Goal: Task Accomplishment & Management: Use online tool/utility

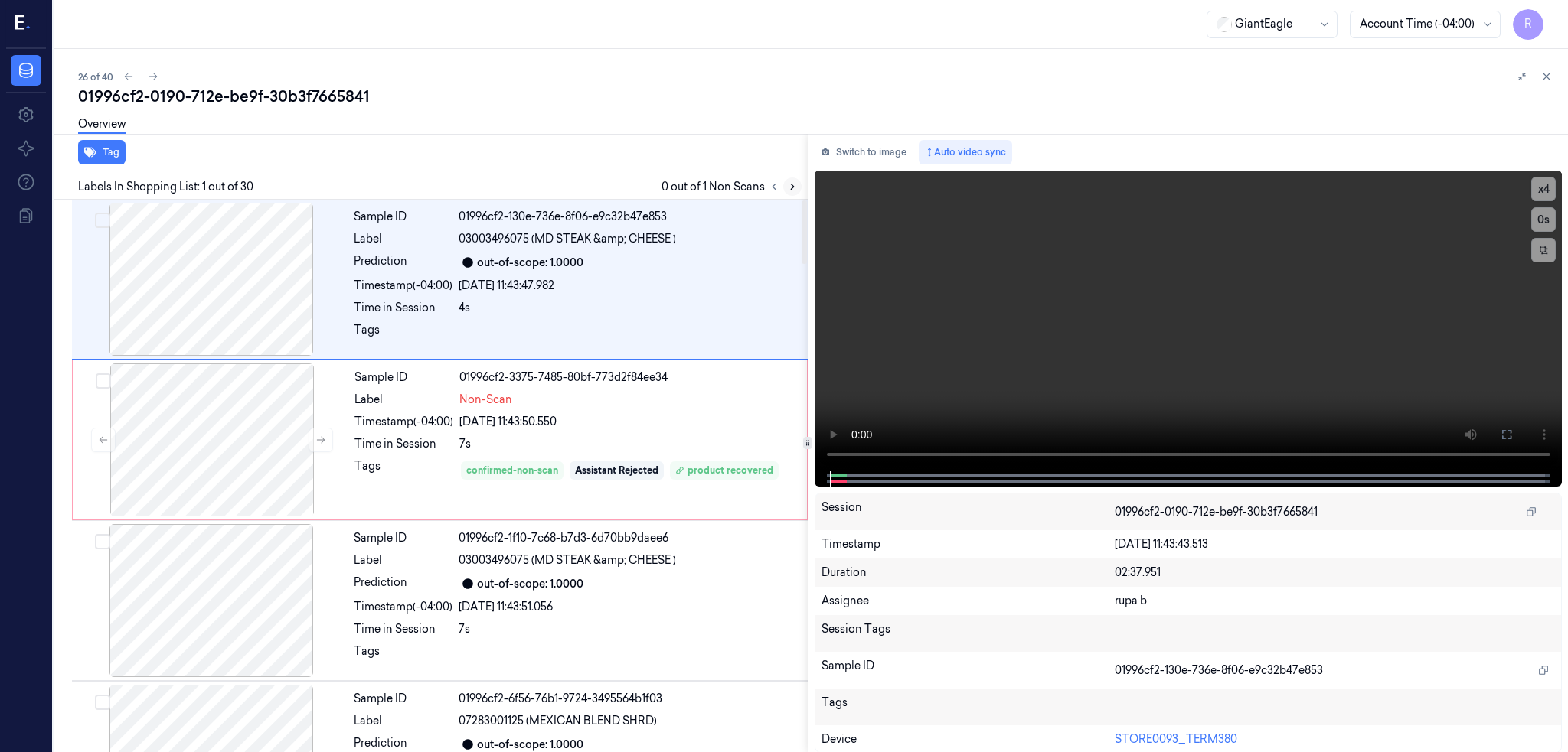
click at [798, 182] on icon at bounding box center [792, 187] width 11 height 11
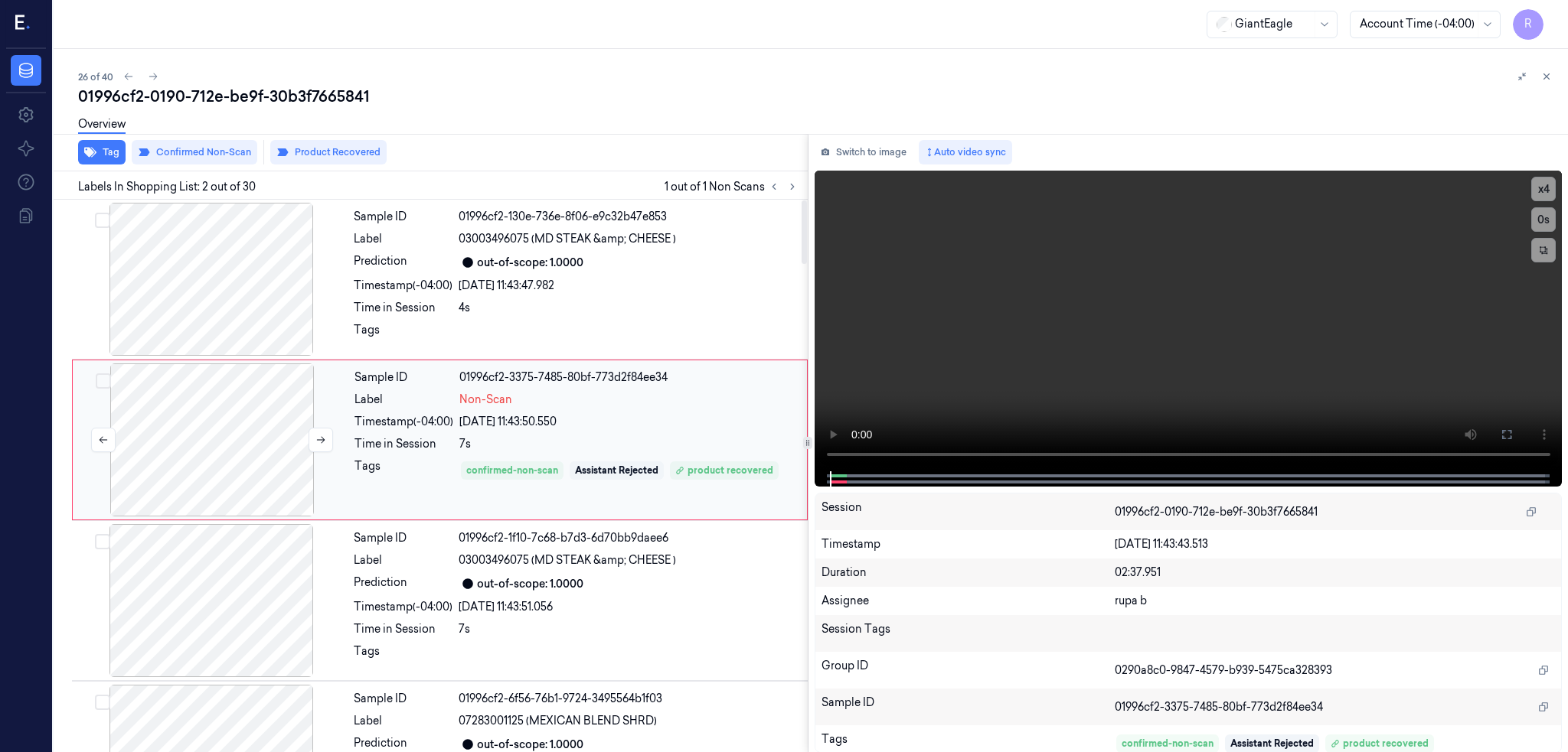
click at [223, 455] on div at bounding box center [212, 440] width 272 height 153
click at [240, 606] on div at bounding box center [211, 601] width 272 height 153
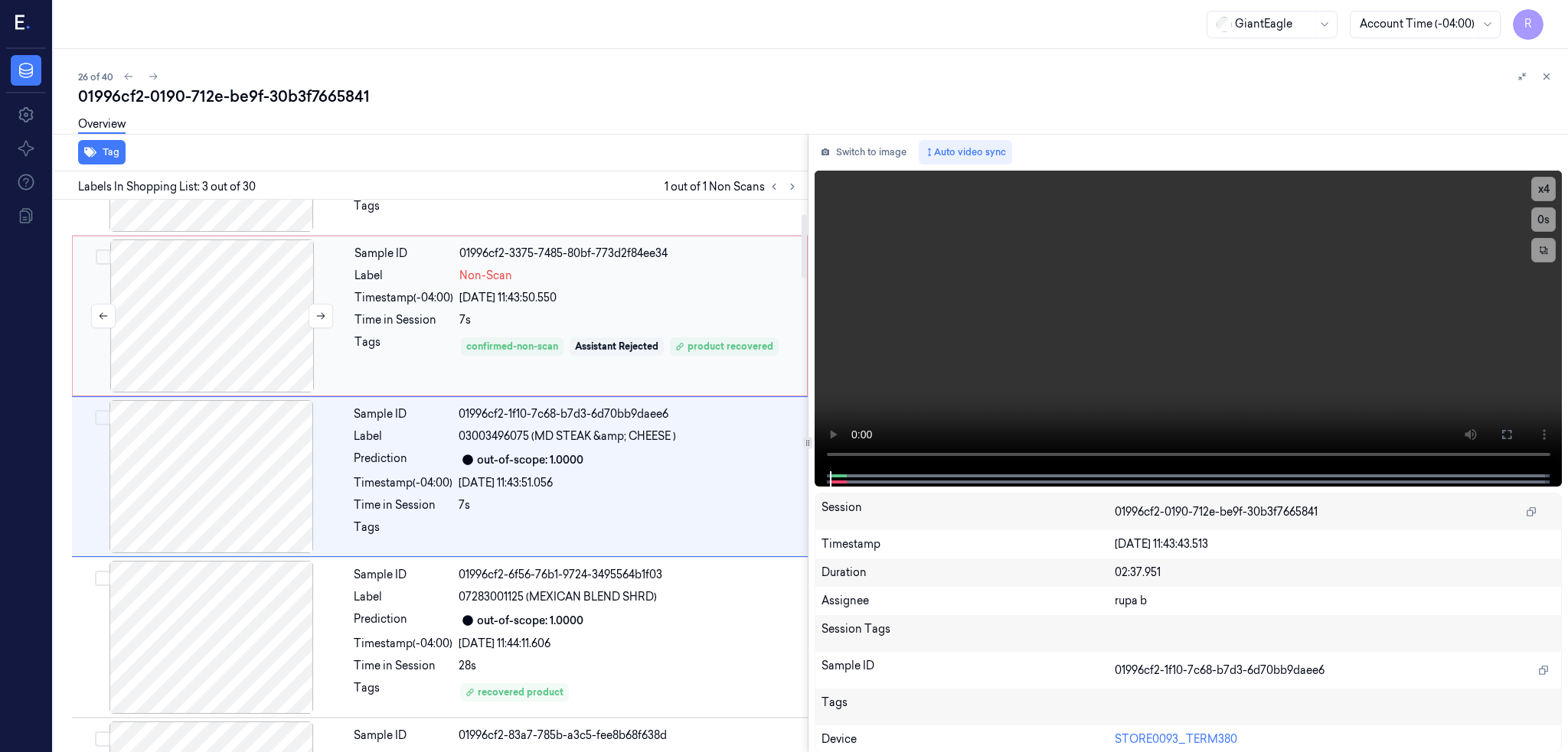
click at [231, 366] on div at bounding box center [212, 316] width 272 height 153
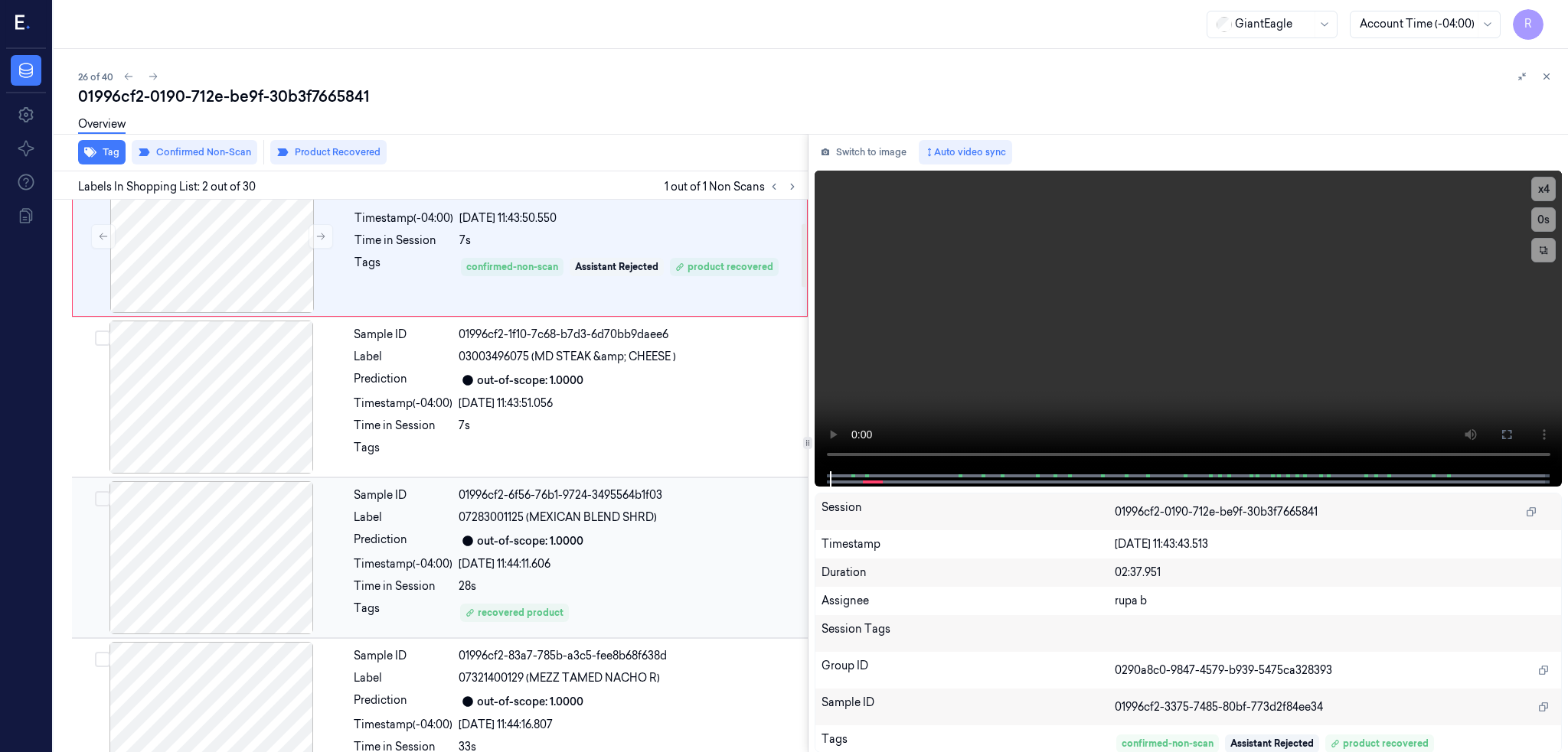
click at [250, 575] on div at bounding box center [211, 558] width 272 height 153
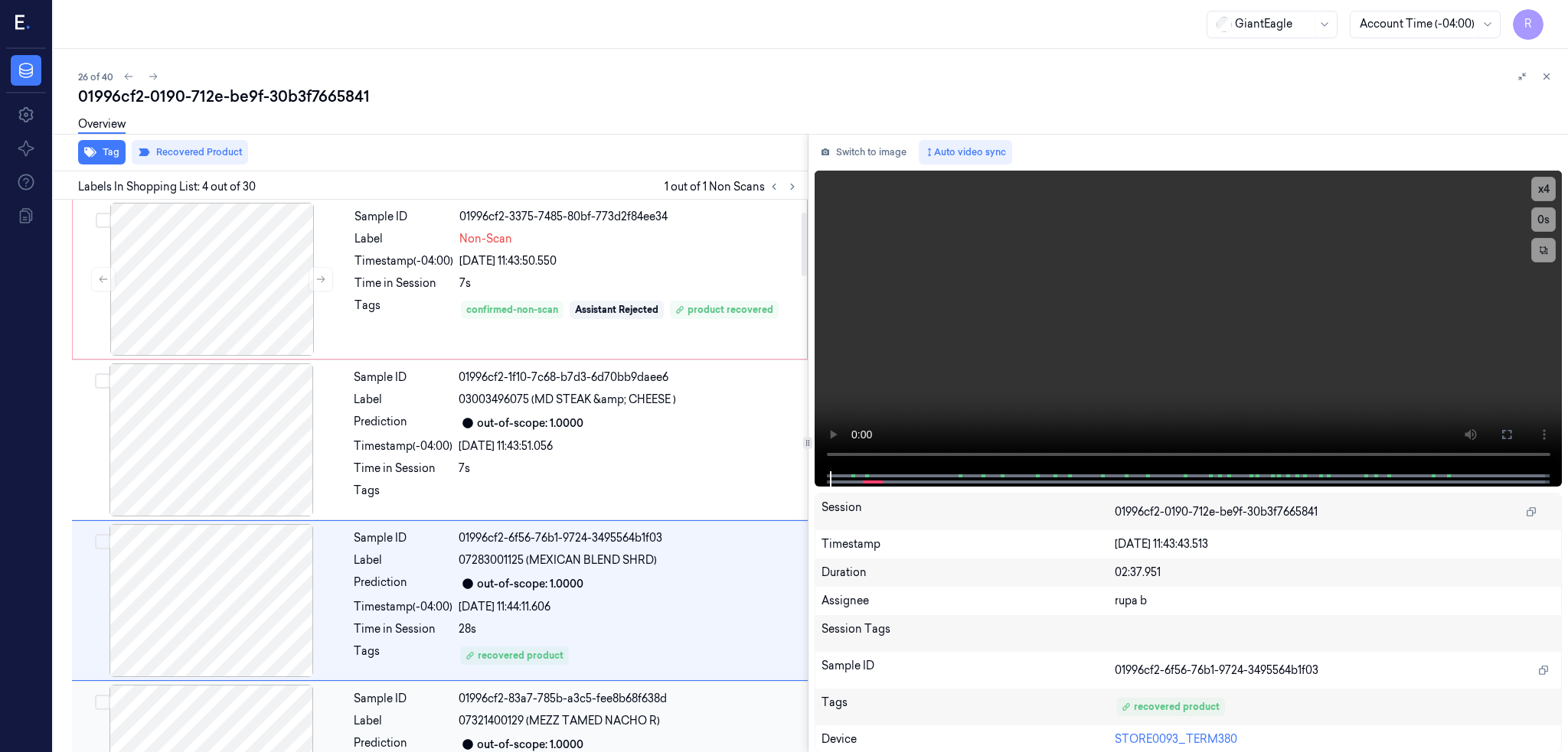
scroll to position [81, 0]
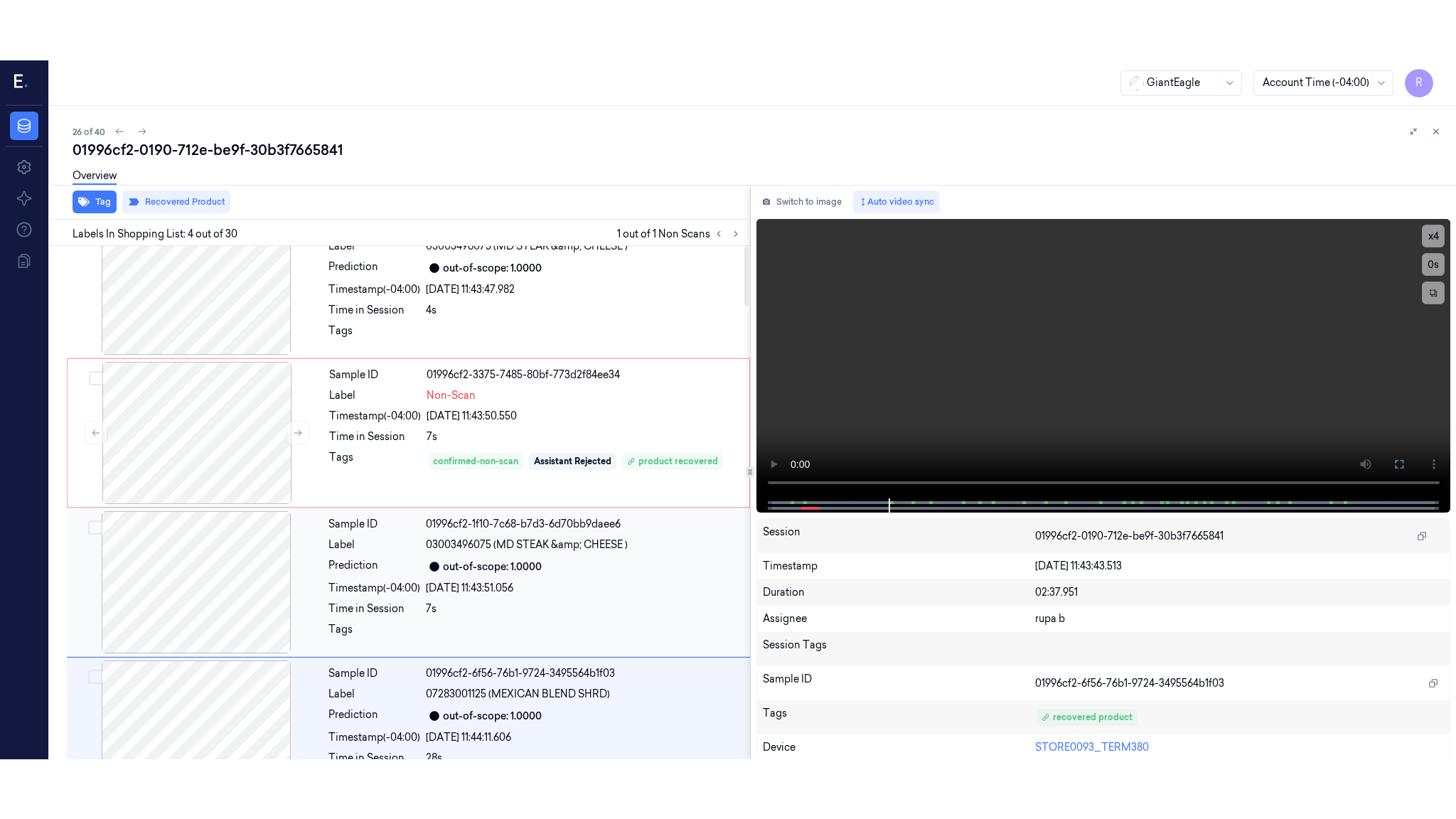
scroll to position [0, 0]
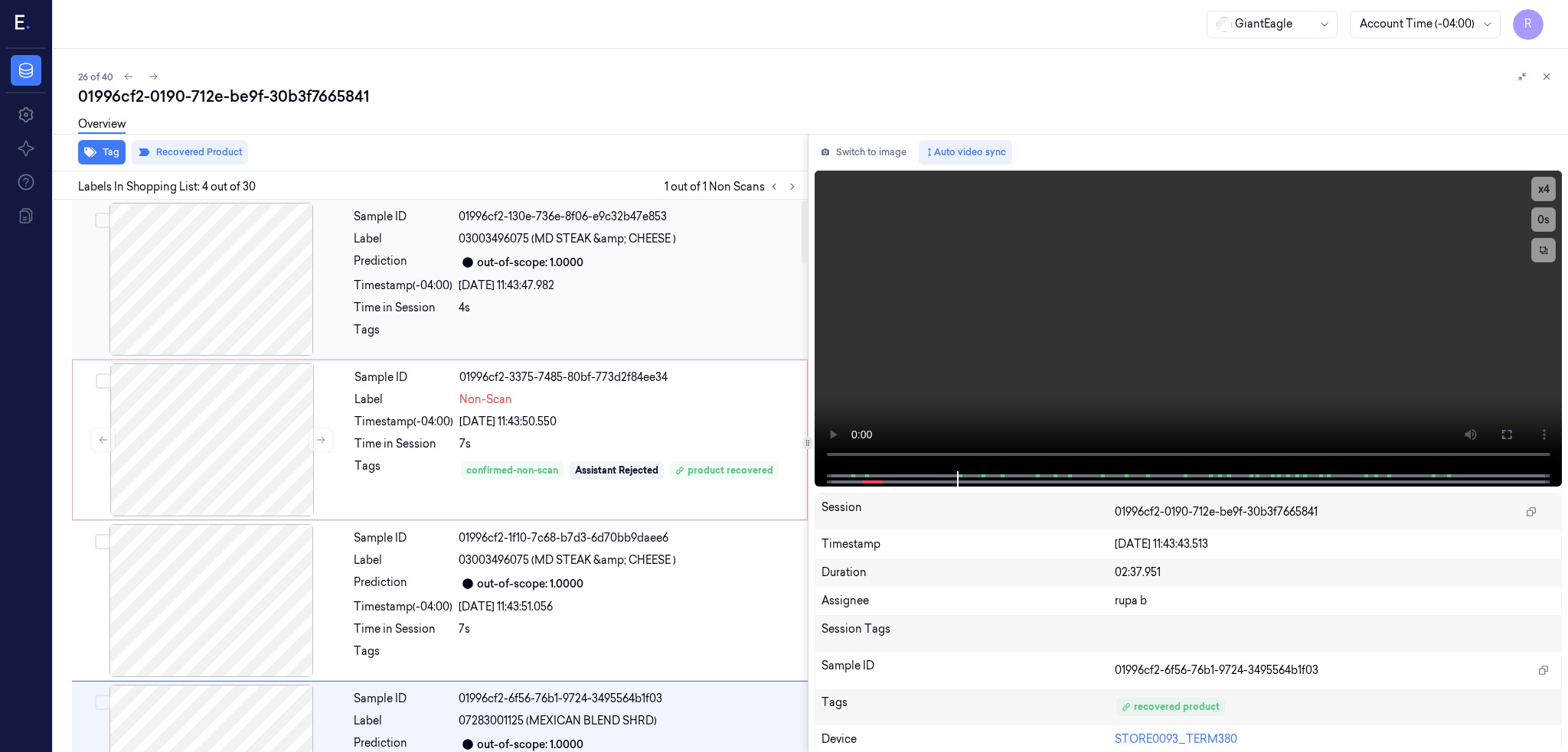
click at [220, 310] on div at bounding box center [211, 279] width 272 height 153
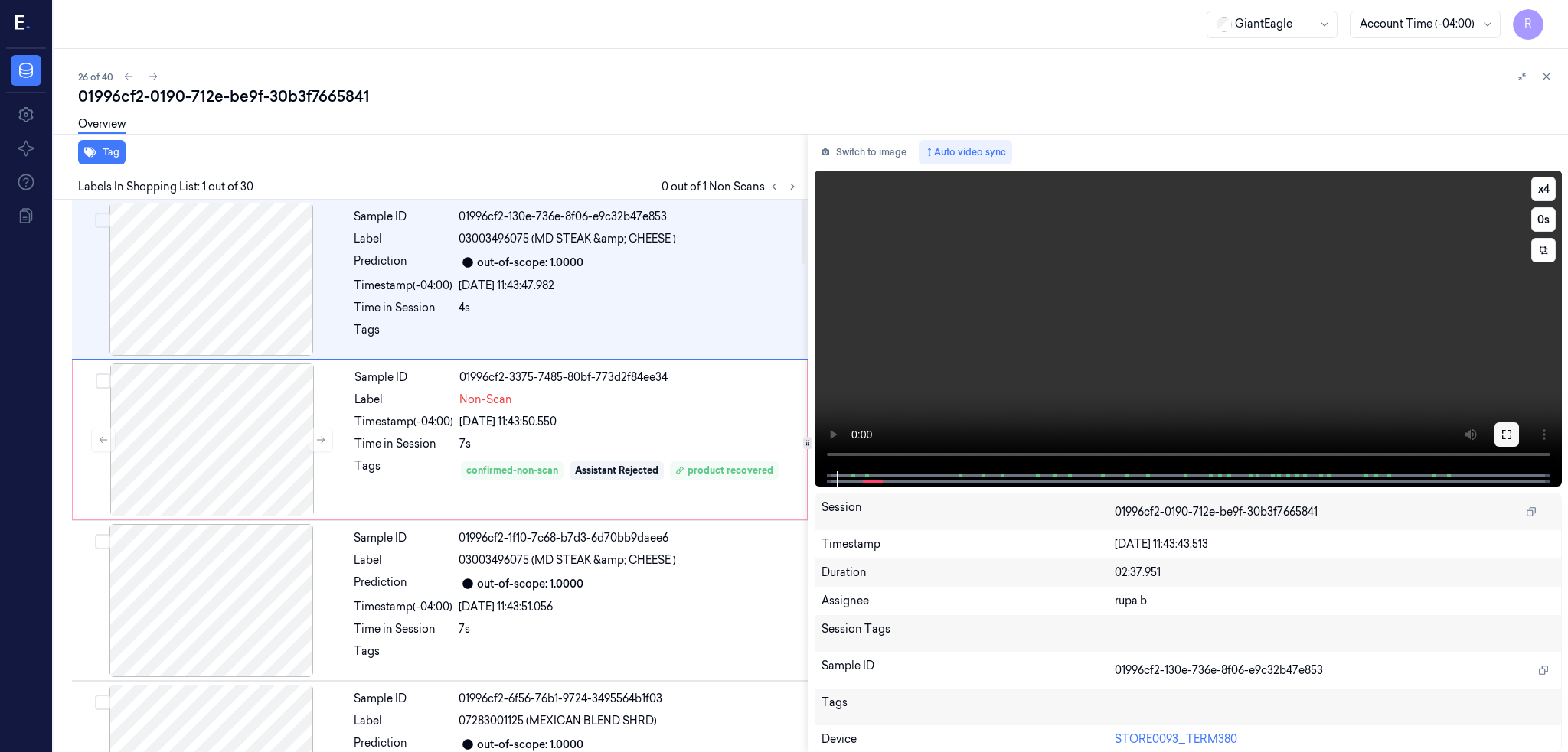
click at [1513, 439] on icon at bounding box center [1506, 434] width 12 height 12
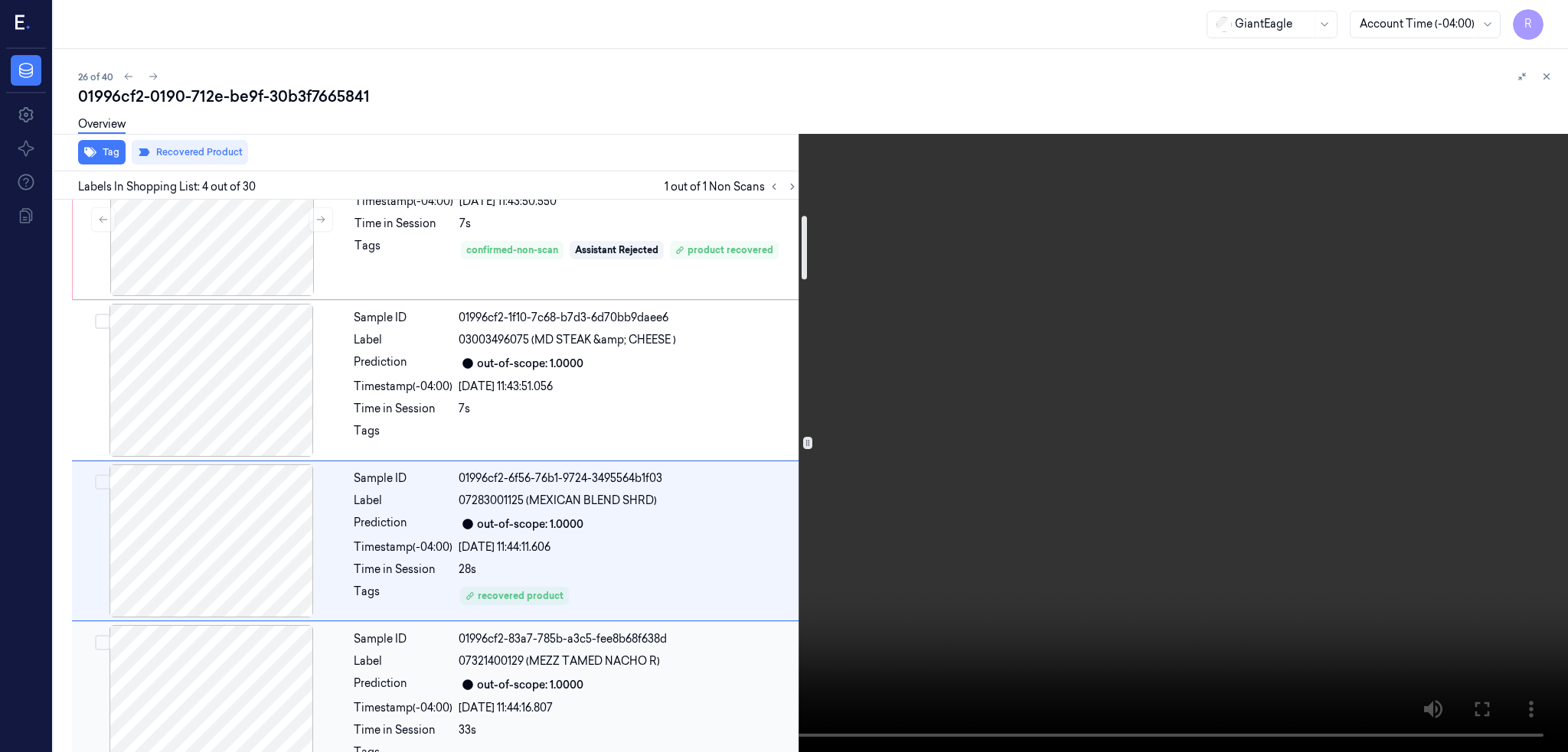
scroll to position [16, 0]
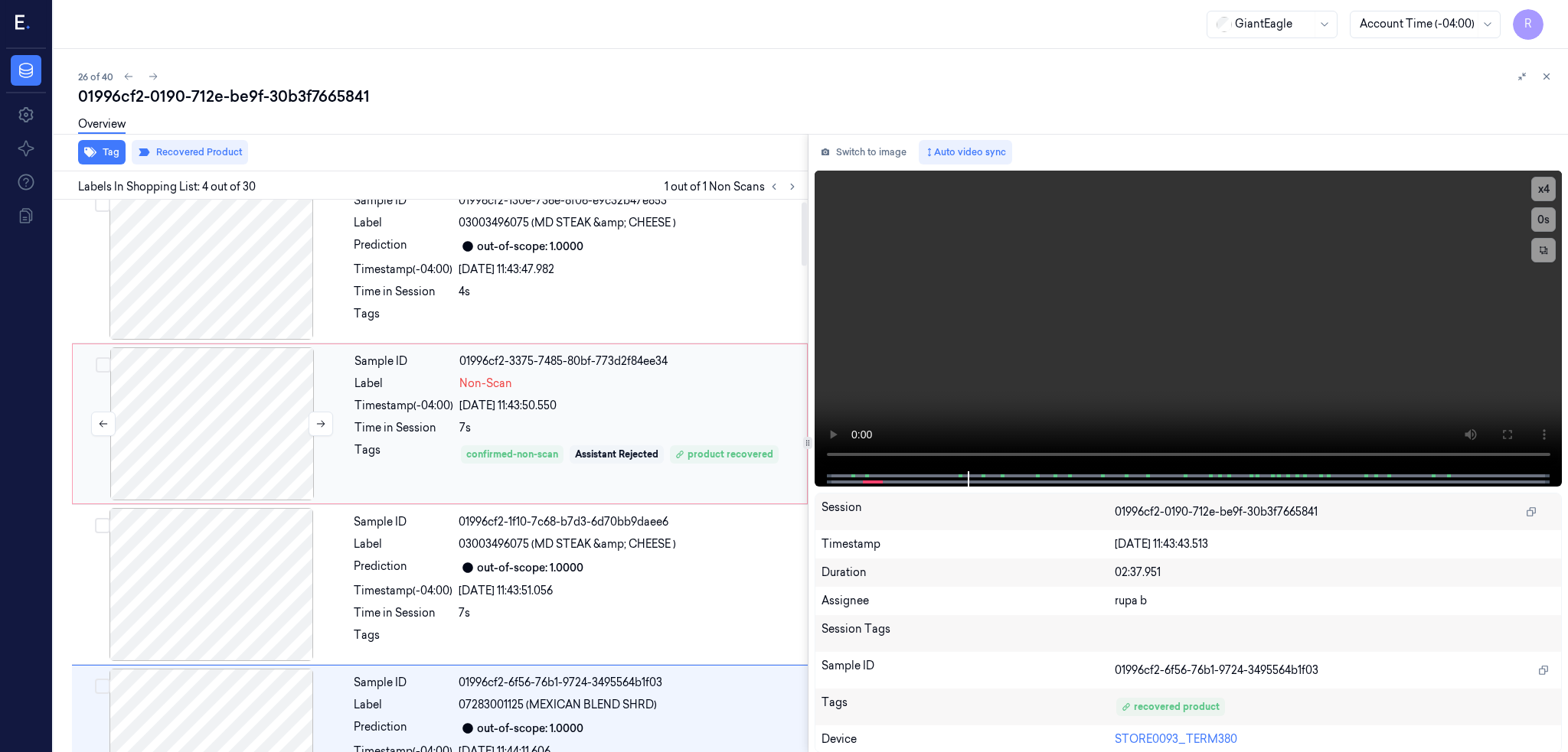
click at [228, 460] on div at bounding box center [212, 424] width 272 height 153
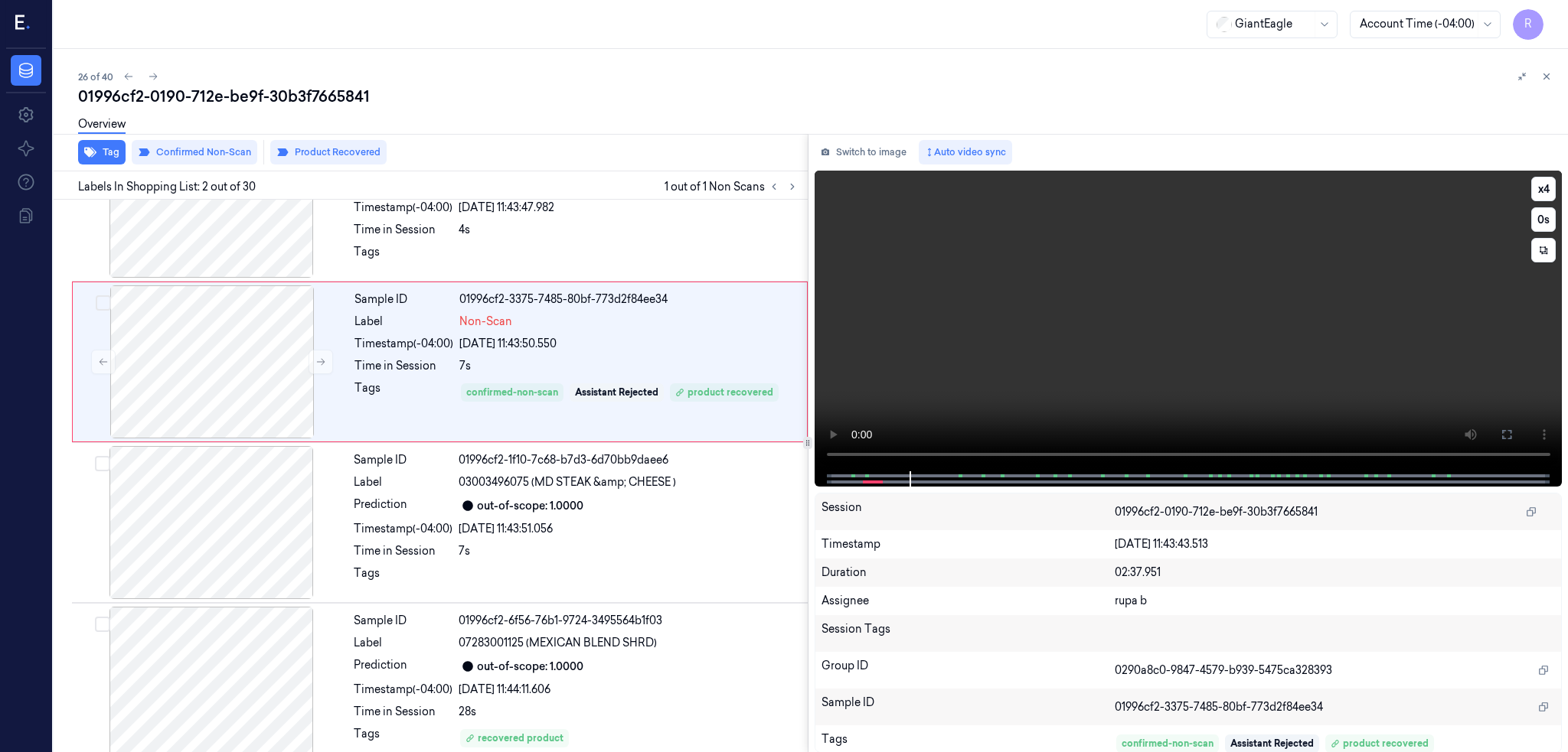
scroll to position [0, 0]
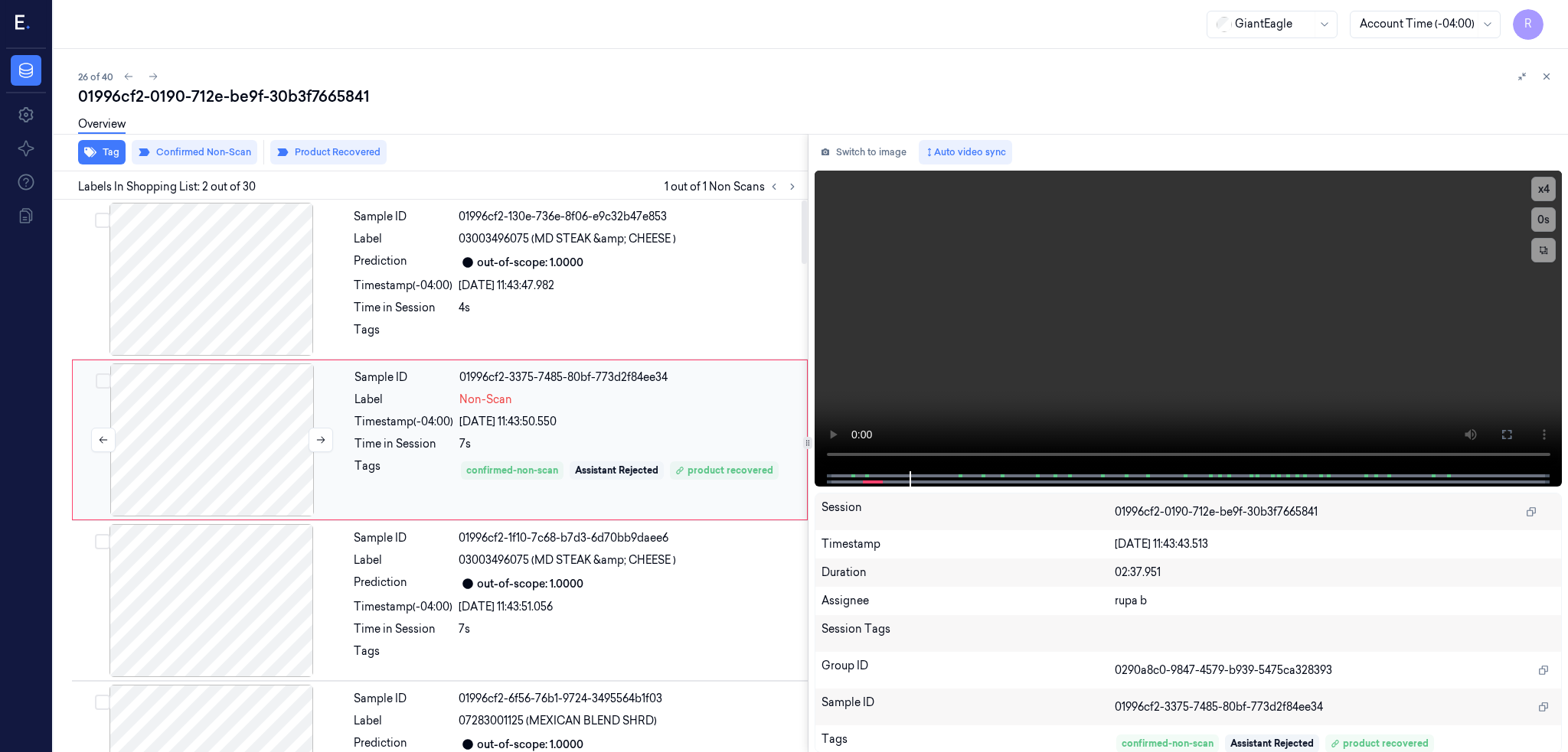
click at [248, 499] on div at bounding box center [212, 440] width 272 height 153
click at [890, 151] on button "Switch to image" at bounding box center [864, 151] width 98 height 24
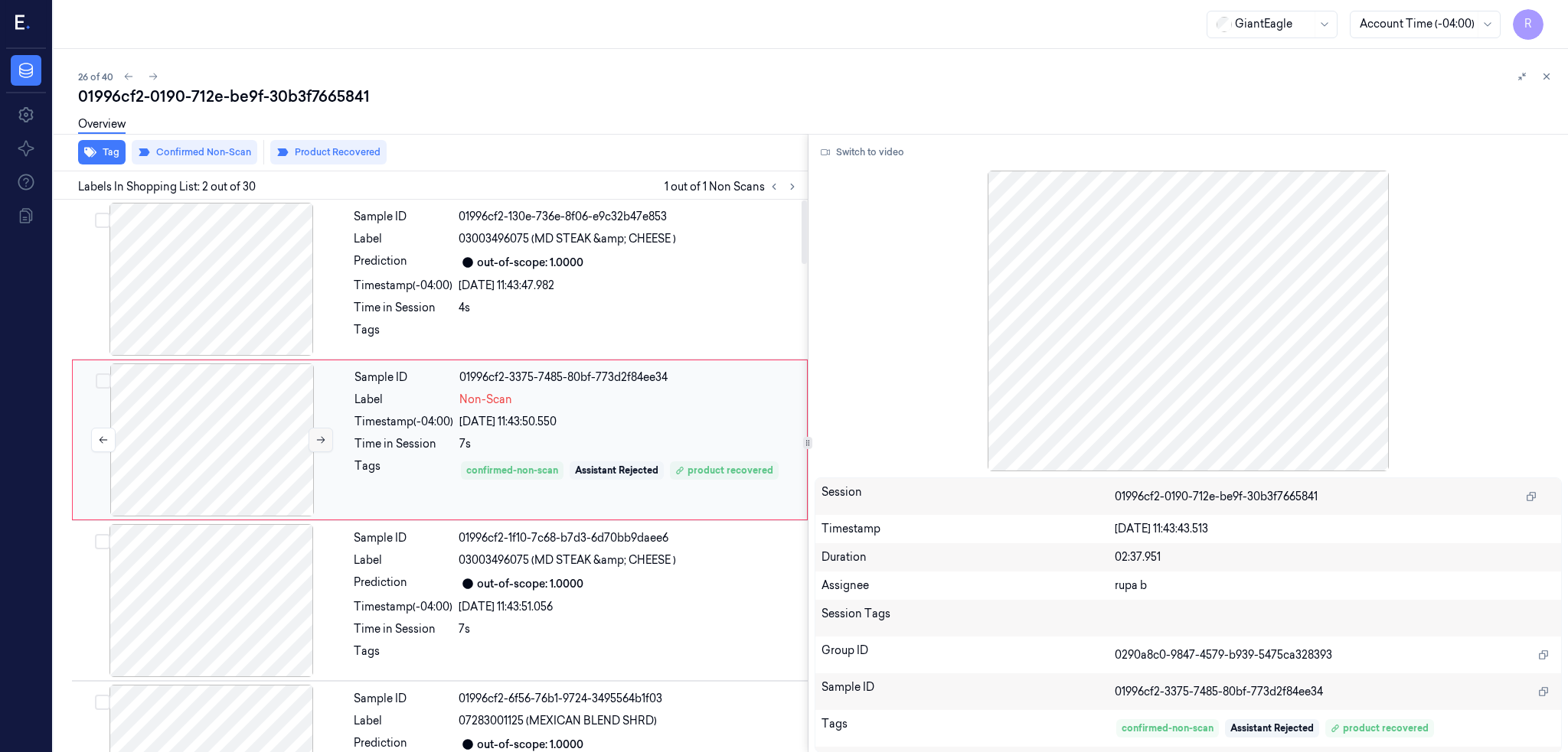
click at [316, 442] on icon at bounding box center [321, 440] width 11 height 11
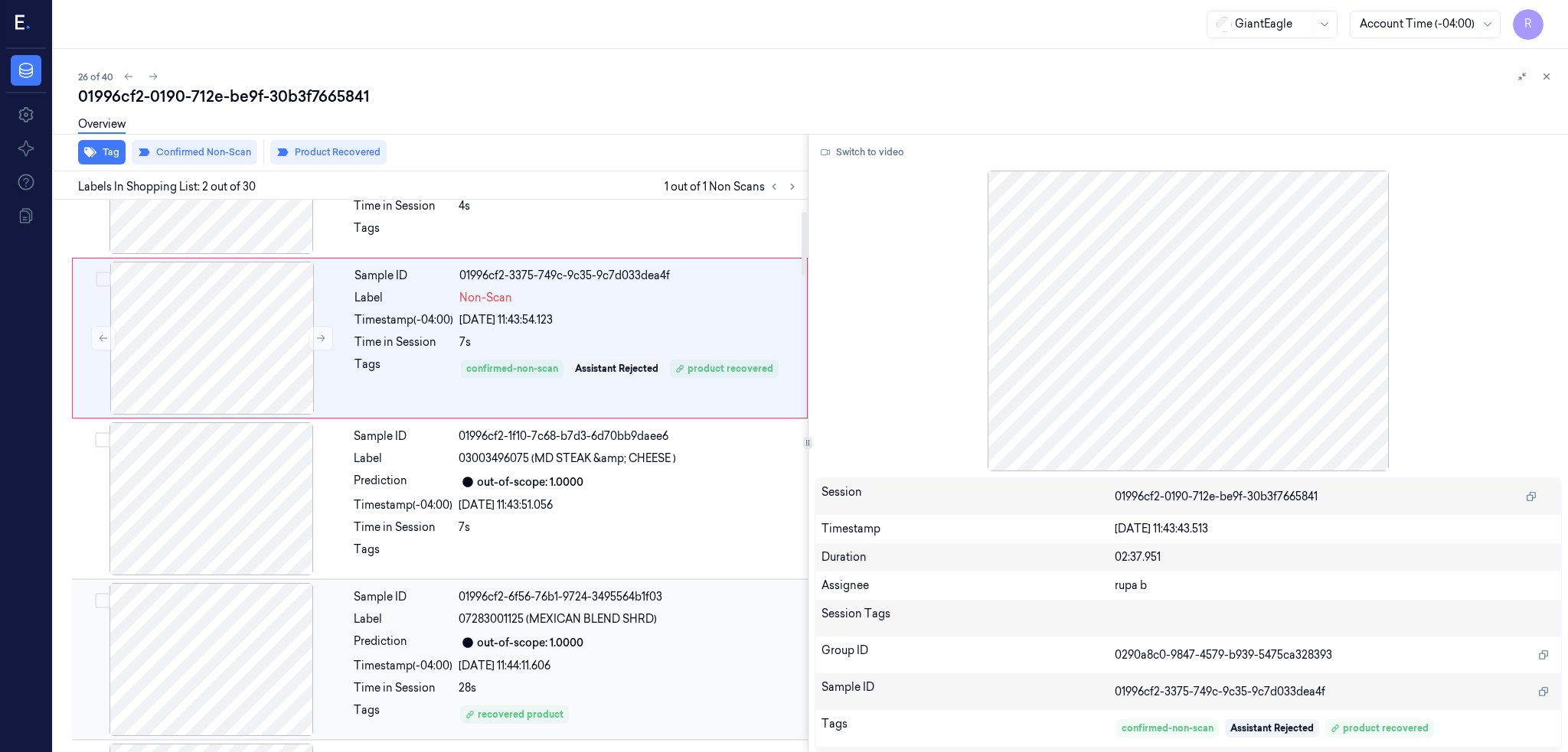
click at [225, 650] on div at bounding box center [211, 659] width 272 height 153
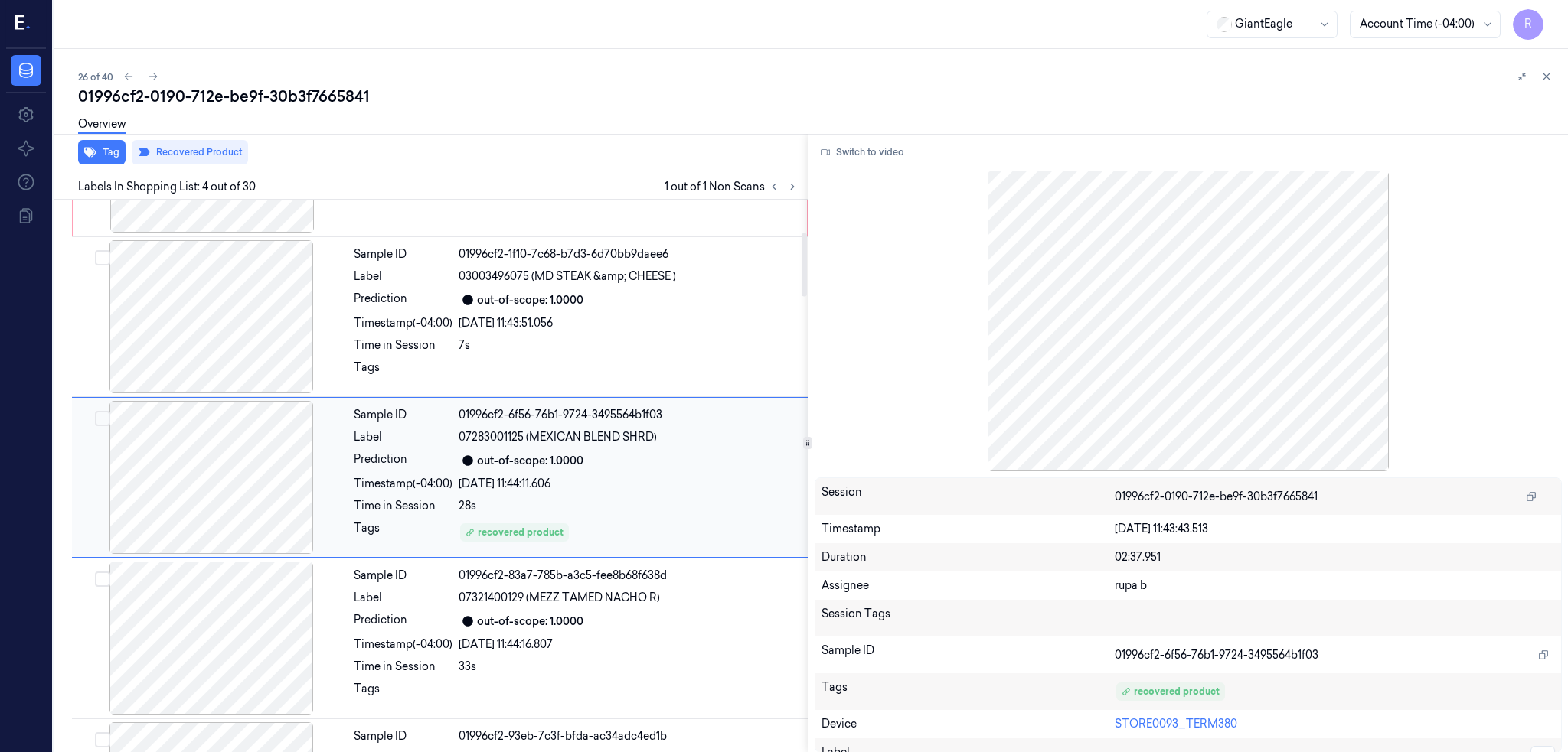
scroll to position [285, 0]
